Goal: Information Seeking & Learning: Check status

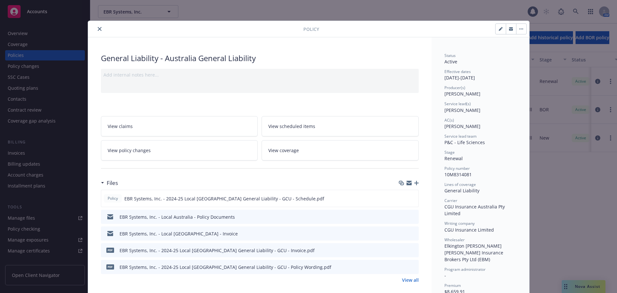
scroll to position [256, 0]
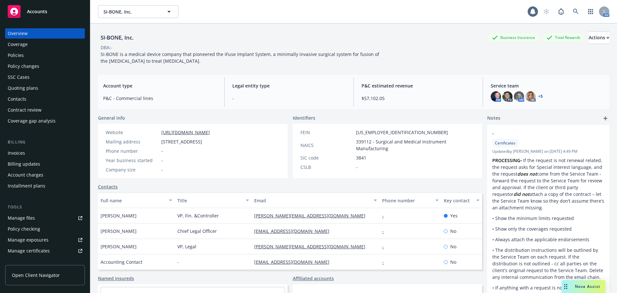
click at [33, 87] on div "Quoting plans" at bounding box center [23, 88] width 31 height 10
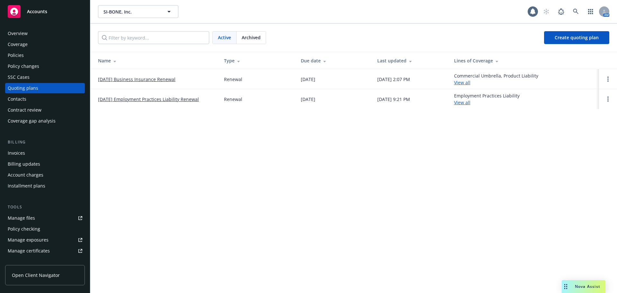
click at [136, 79] on link "10/01/25 Business Insurance Renewal" at bounding box center [136, 79] width 77 height 7
